Goal: Task Accomplishment & Management: Manage account settings

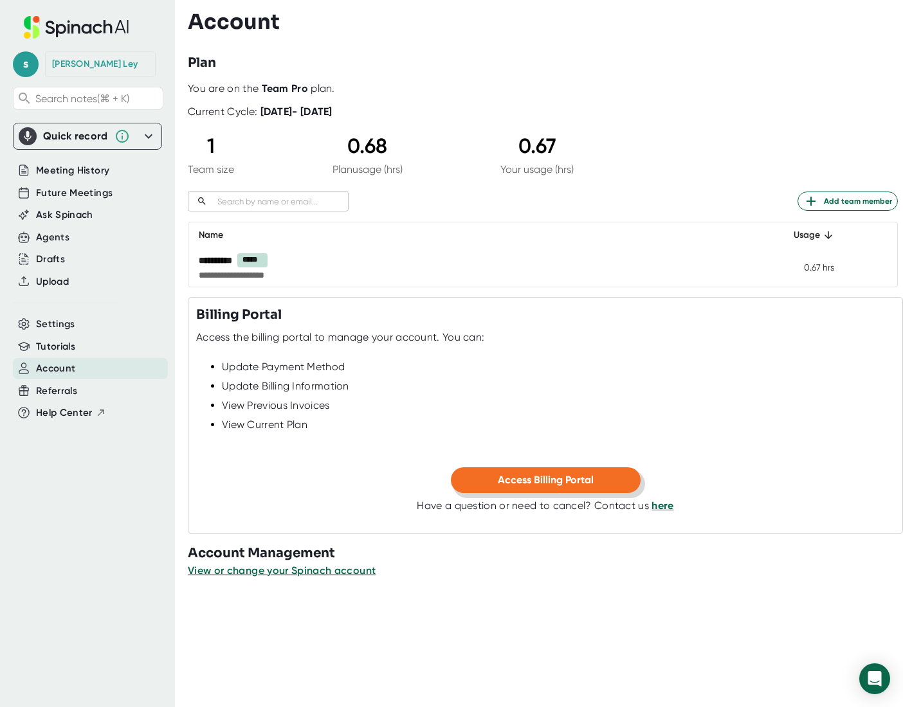
click at [534, 469] on button "Access Billing Portal" at bounding box center [546, 480] width 190 height 26
click at [332, 143] on div "0.68" at bounding box center [367, 146] width 70 height 24
click at [328, 563] on button "View or change your Spinach account" at bounding box center [282, 570] width 188 height 15
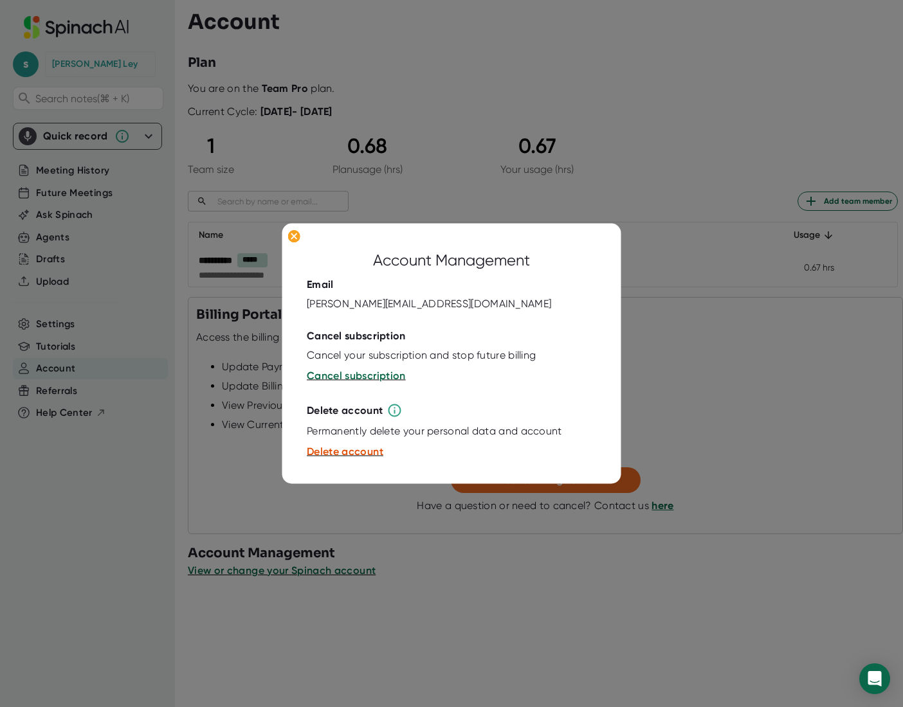
click at [533, 572] on div at bounding box center [451, 353] width 903 height 707
